Goal: Task Accomplishment & Management: Manage account settings

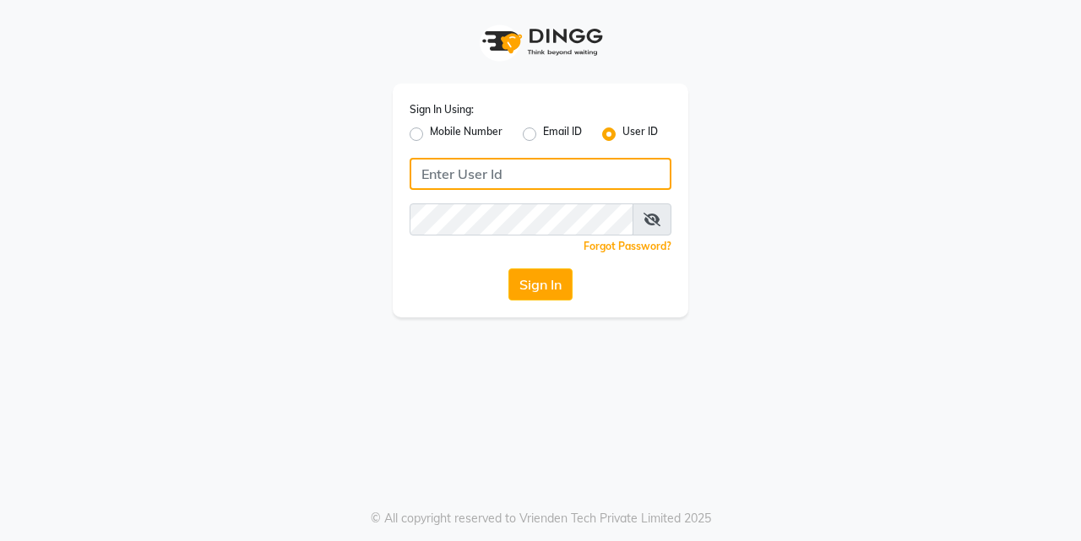
click at [517, 162] on input "Username" at bounding box center [540, 174] width 262 height 32
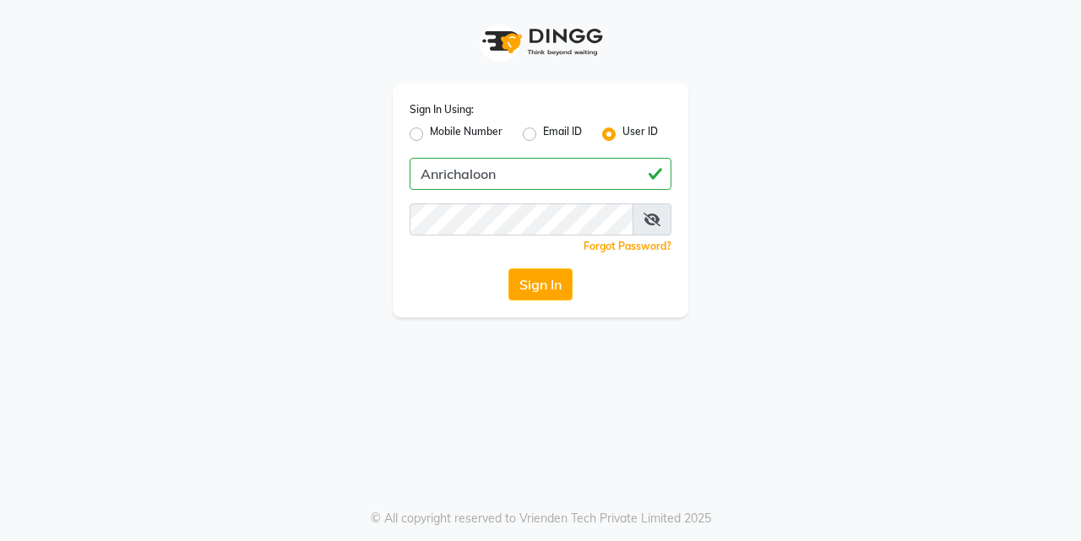
click at [451, 157] on div "Sign In Using: Mobile Number Email ID User ID Anrichaloon Remember me Forgot Pa…" at bounding box center [540, 201] width 295 height 234
click at [460, 173] on input "Anrichaloon" at bounding box center [540, 174] width 262 height 32
click at [663, 221] on span at bounding box center [651, 219] width 39 height 32
click at [655, 218] on icon at bounding box center [651, 220] width 17 height 14
click at [539, 279] on button "Sign In" at bounding box center [540, 284] width 64 height 32
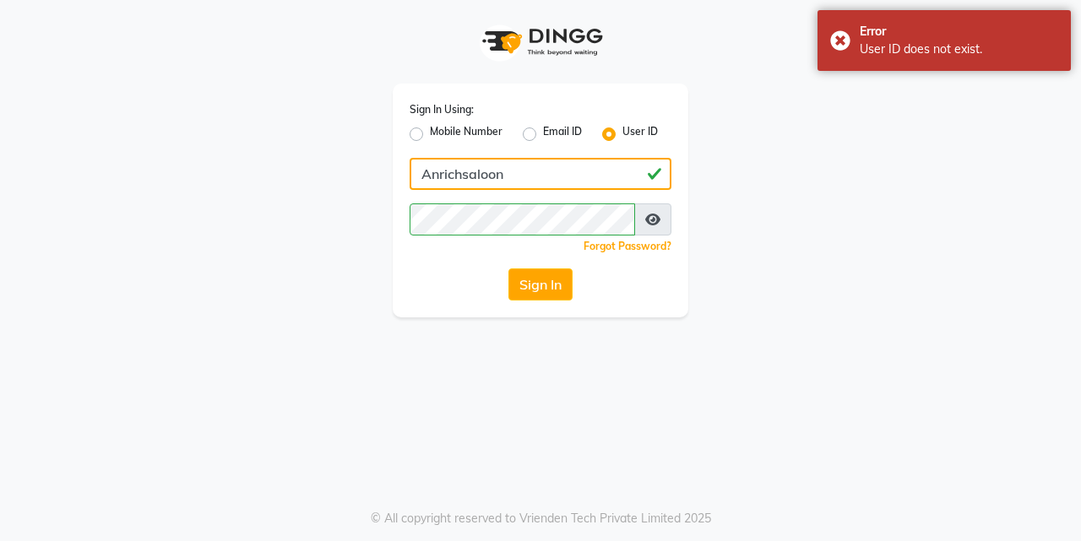
click at [513, 176] on input "Anrichsaloon" at bounding box center [540, 174] width 262 height 32
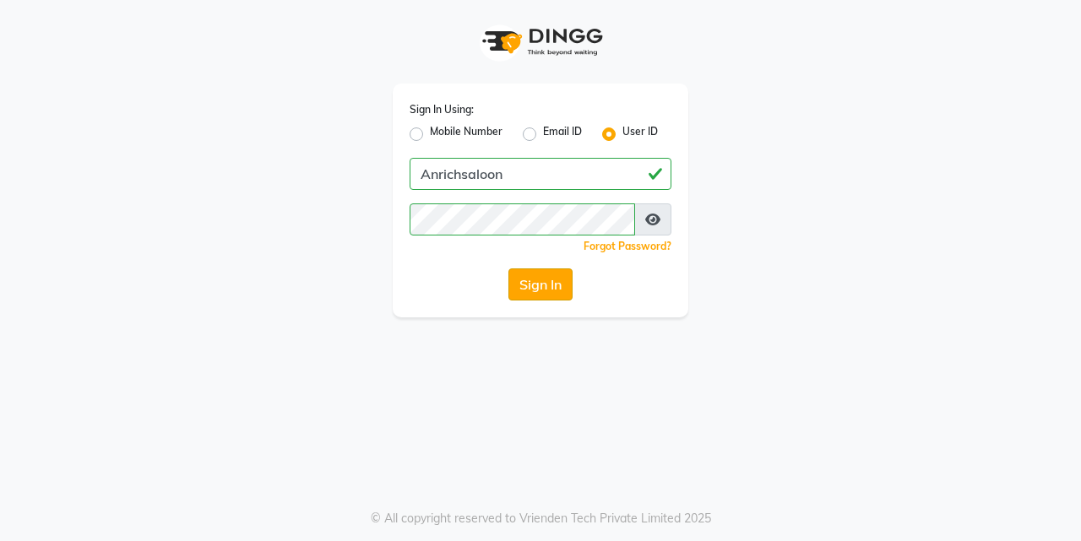
click at [537, 285] on button "Sign In" at bounding box center [540, 284] width 64 height 32
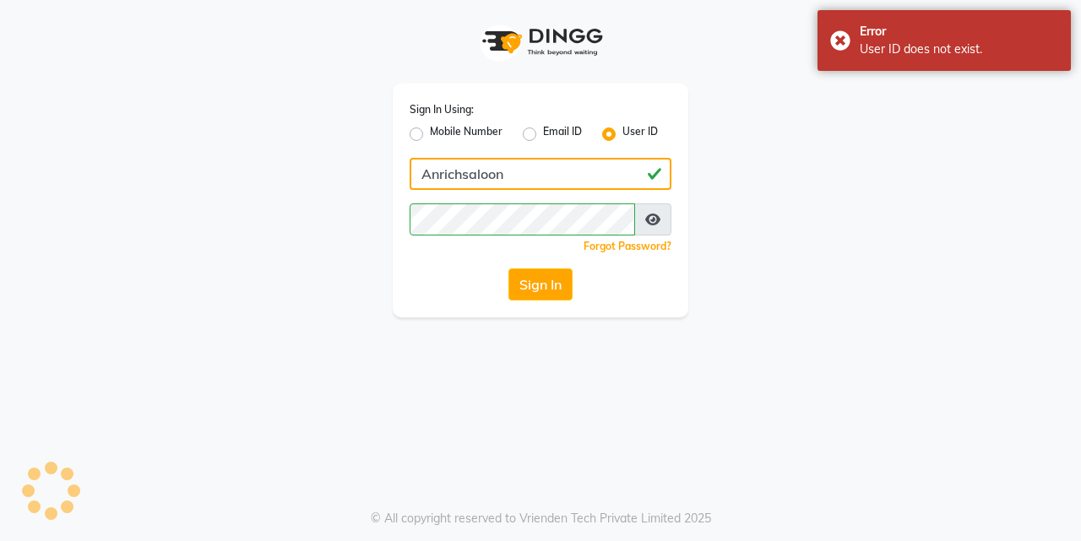
click at [520, 175] on input "Anrichsaloon" at bounding box center [540, 174] width 262 height 32
type input "A"
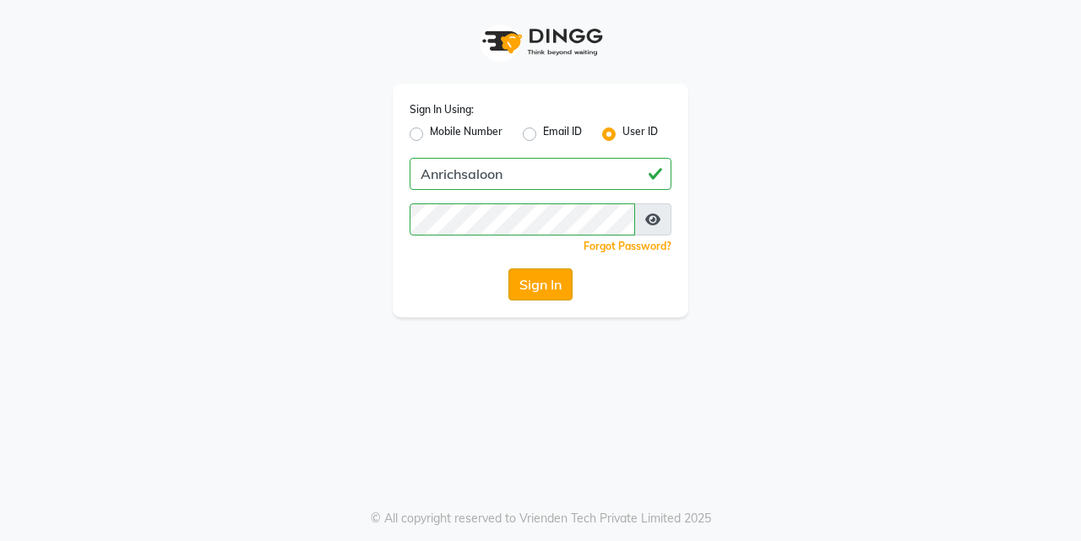
click at [550, 284] on button "Sign In" at bounding box center [540, 284] width 64 height 32
click at [548, 179] on input "Anrichsaloon" at bounding box center [540, 174] width 262 height 32
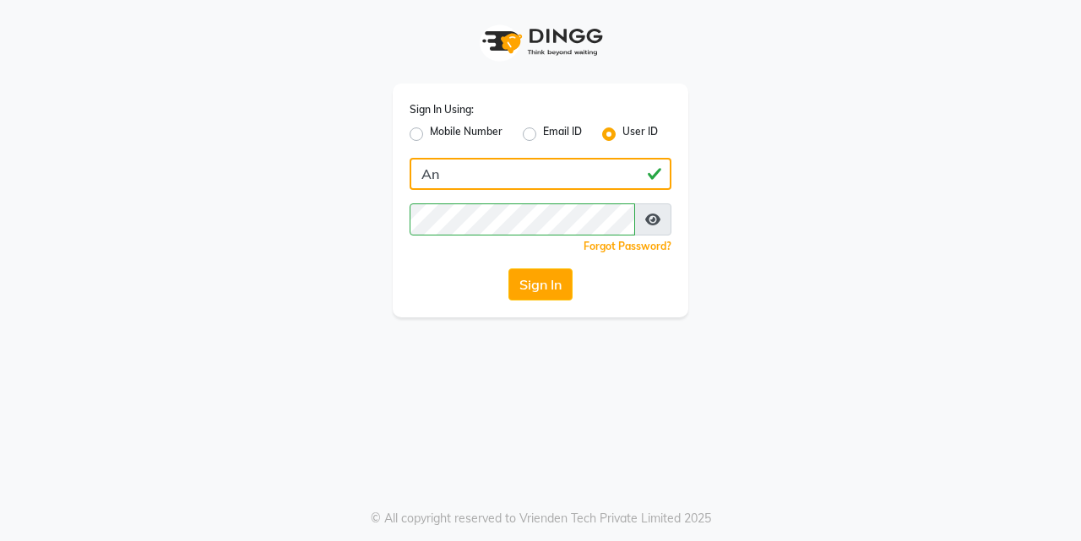
type input "A"
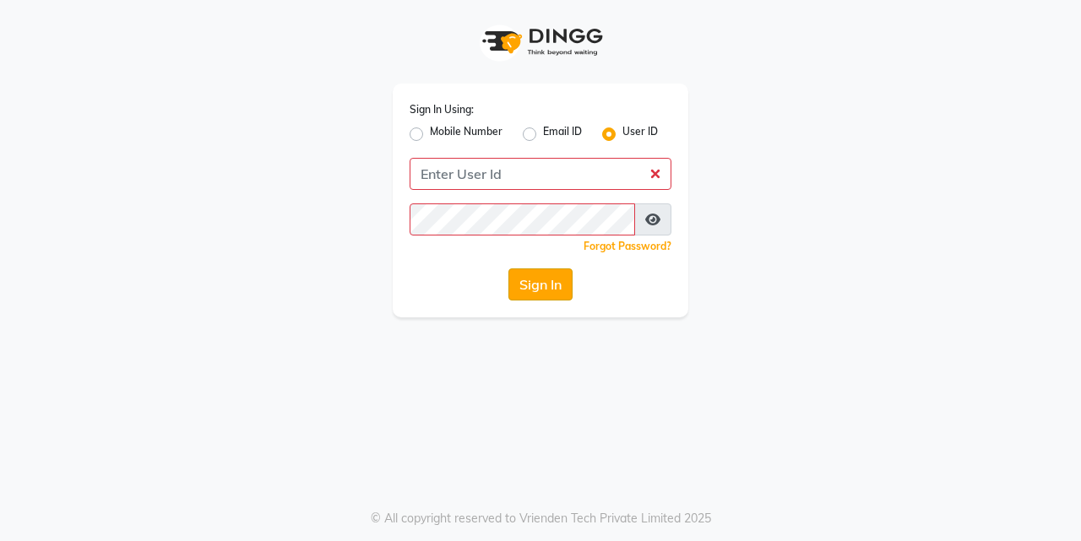
click at [550, 295] on button "Sign In" at bounding box center [540, 284] width 64 height 32
click at [459, 167] on input "Username" at bounding box center [540, 174] width 262 height 32
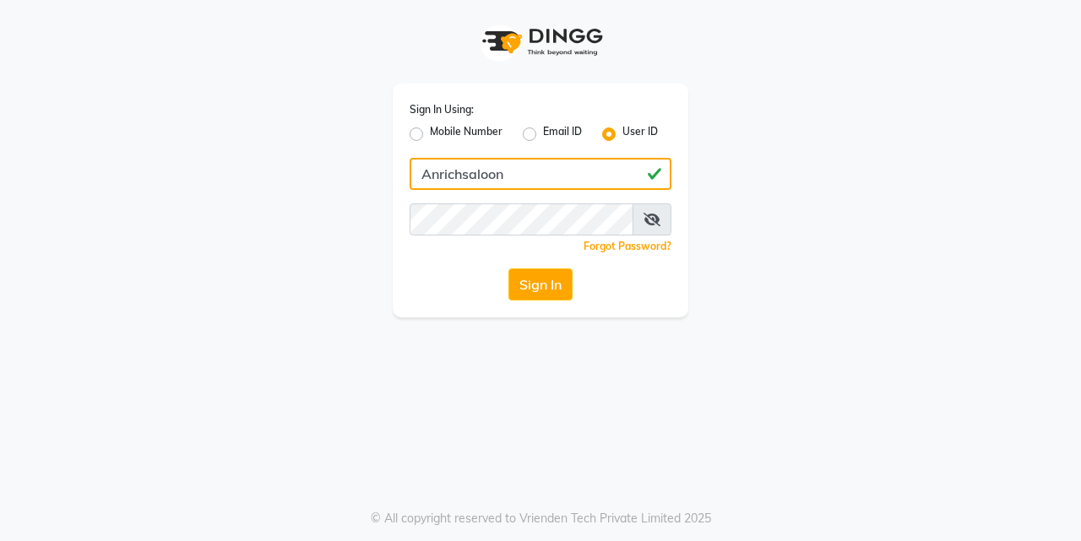
type input "Anrichsaloon"
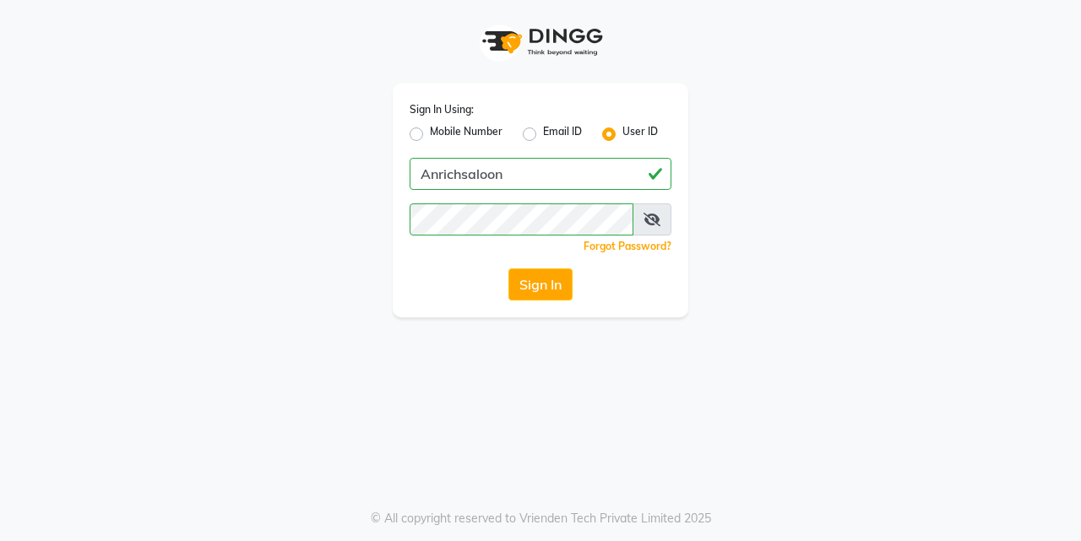
click at [653, 213] on icon at bounding box center [651, 220] width 17 height 14
click at [541, 284] on button "Sign In" at bounding box center [540, 284] width 64 height 32
click at [634, 244] on link "Forgot Password?" at bounding box center [627, 246] width 88 height 13
